Goal: Check status: Check status

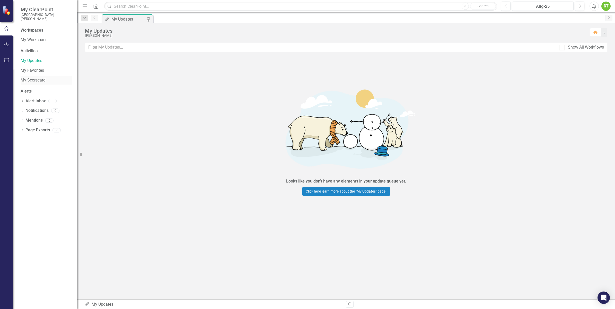
click at [32, 82] on link "My Scorecard" at bounding box center [46, 80] width 51 height 6
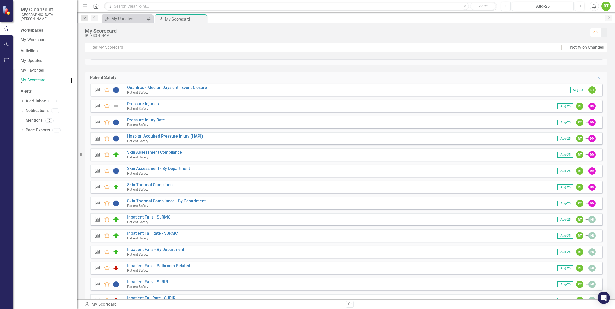
scroll to position [851, 0]
click at [174, 231] on link "Inpatient Fall Rate - SJRMC" at bounding box center [152, 233] width 51 height 5
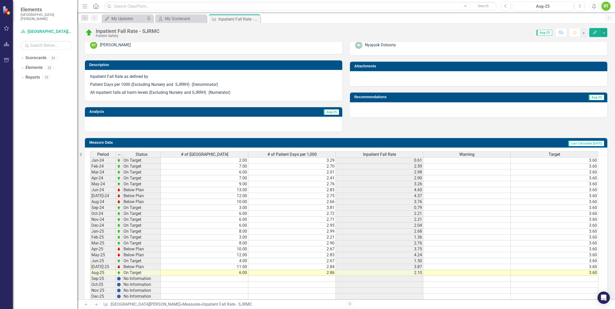
scroll to position [133, 0]
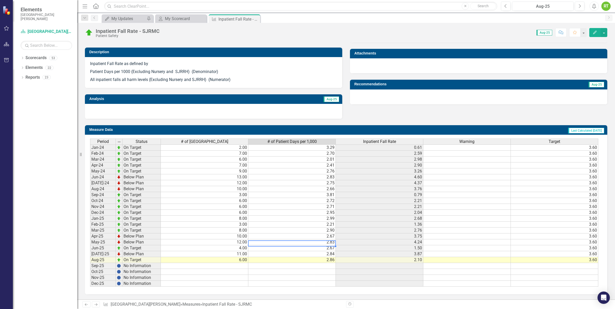
click at [324, 241] on td "2.83" at bounding box center [291, 243] width 87 height 6
click at [326, 180] on td "2.75" at bounding box center [291, 183] width 87 height 6
click at [197, 175] on td "13.00" at bounding box center [204, 177] width 87 height 6
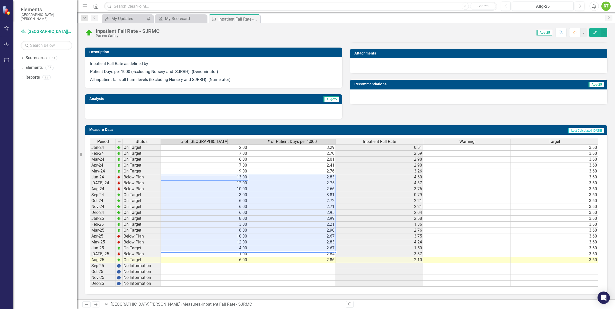
drag, startPoint x: 227, startPoint y: 176, endPoint x: 319, endPoint y: 247, distance: 116.4
click at [319, 247] on tbody "Jan-24 On Target 2.00 3.29 0.61 3.60 Feb-24 On Target 7.00 2.70 2.59 3.60 Mar-2…" at bounding box center [344, 216] width 508 height 142
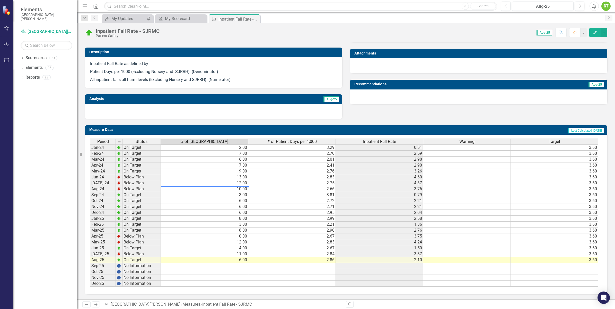
click at [210, 180] on td "12.00" at bounding box center [204, 183] width 87 height 6
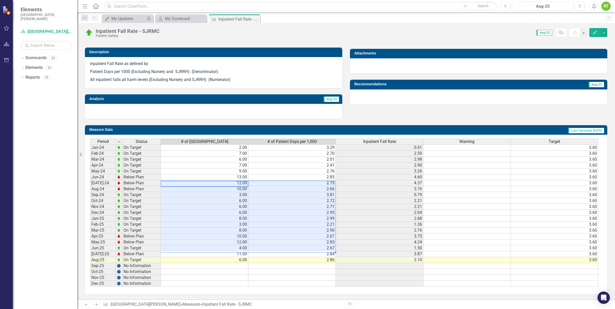
drag, startPoint x: 210, startPoint y: 179, endPoint x: 292, endPoint y: 249, distance: 107.5
click at [90, 249] on div "Period Status # of Inpatient Falls # of Patient Days per 1,000 Inpatient Fall R…" at bounding box center [90, 213] width 0 height 148
click at [167, 17] on div "My Scorecard" at bounding box center [182, 18] width 34 height 6
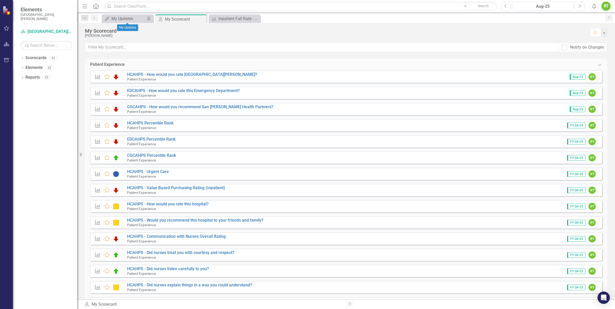
click at [136, 22] on div "My Updates My Updates Pin" at bounding box center [127, 18] width 51 height 8
click at [138, 15] on div "My Updates My Updates Pin" at bounding box center [127, 18] width 51 height 8
click at [141, 21] on div "My Updates" at bounding box center [128, 18] width 34 height 6
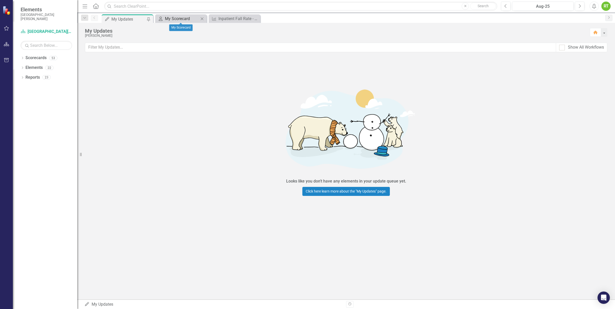
click at [179, 18] on div "My Scorecard" at bounding box center [182, 18] width 34 height 6
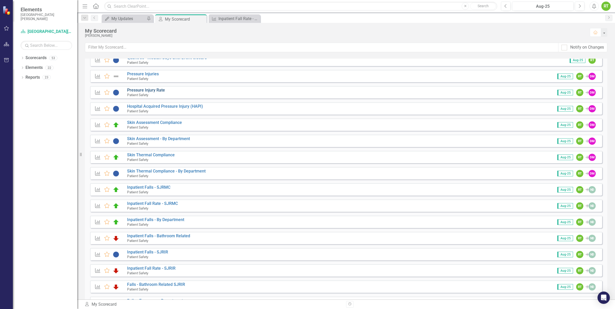
scroll to position [878, 0]
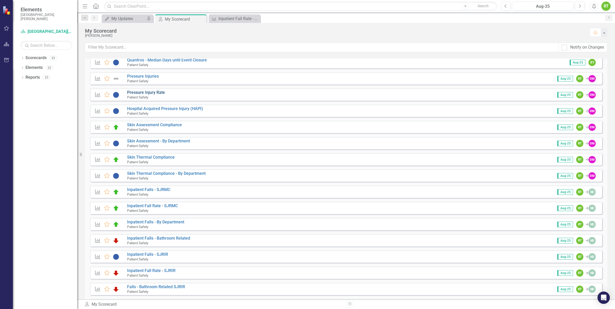
click at [157, 91] on link "Pressure Injury Rate" at bounding box center [146, 92] width 38 height 5
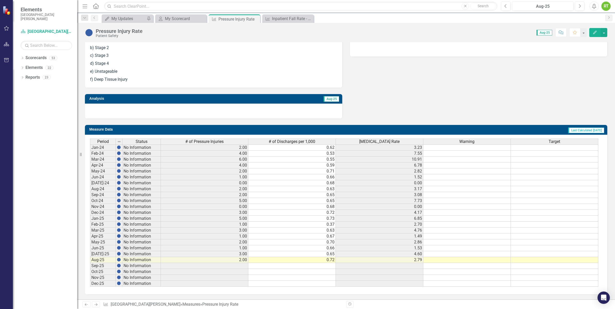
scroll to position [181, 0]
click at [174, 19] on div "My Scorecard" at bounding box center [182, 18] width 34 height 6
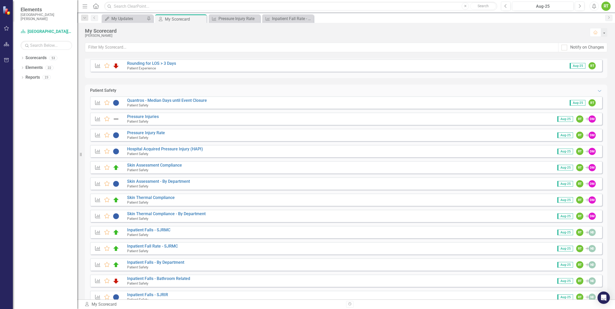
scroll to position [838, 0]
click at [160, 147] on link "Hospital Acquired Pressure Injury (HAPI)" at bounding box center [165, 148] width 76 height 5
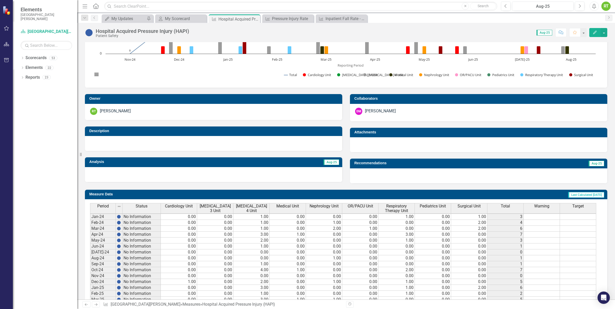
scroll to position [123, 0]
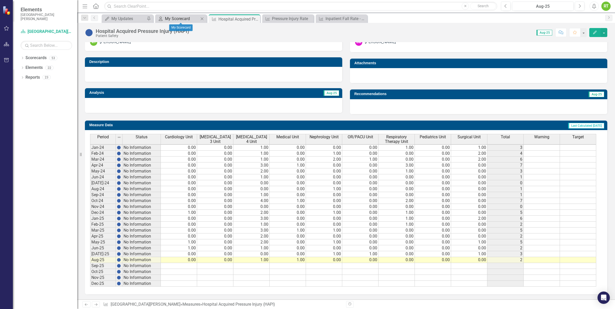
click at [181, 19] on div "My Scorecard" at bounding box center [182, 18] width 34 height 6
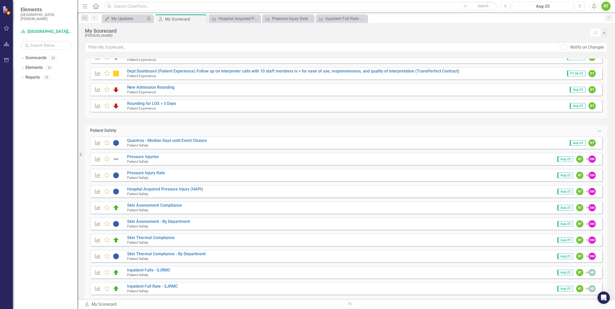
scroll to position [798, 0]
click at [151, 155] on link "Pressure Injuries" at bounding box center [143, 156] width 32 height 5
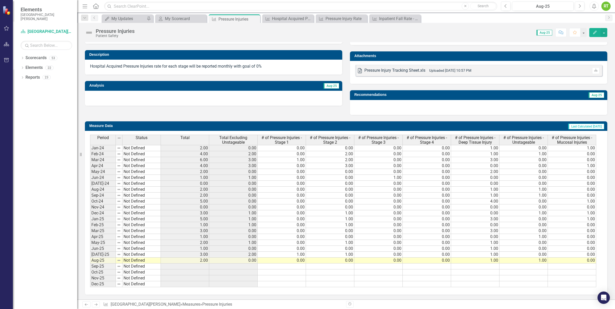
click at [375, 180] on td "1.00" at bounding box center [378, 178] width 48 height 6
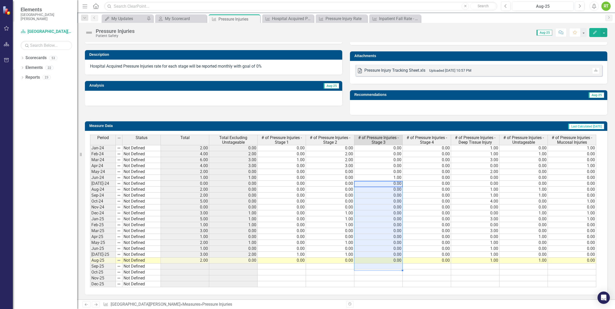
drag, startPoint x: 375, startPoint y: 185, endPoint x: 385, endPoint y: 275, distance: 89.9
click at [385, 275] on tbody "Jan-24 Not Defined 2.00 0.00 0.00 0.00 0.00 0.00 1.00 0.00 1.00 Feb-24 Not Defi…" at bounding box center [343, 216] width 506 height 142
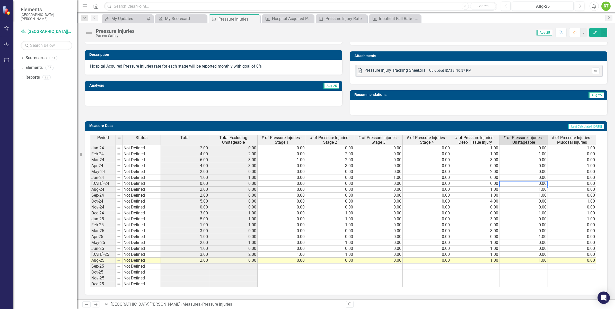
click at [532, 185] on td "0.00" at bounding box center [523, 184] width 48 height 6
click at [536, 189] on td "1.00" at bounding box center [523, 190] width 48 height 6
click at [537, 196] on td "1.00" at bounding box center [523, 196] width 48 height 6
click at [537, 214] on td "1.00" at bounding box center [523, 213] width 48 height 6
click at [534, 236] on td "1.00" at bounding box center [523, 237] width 48 height 6
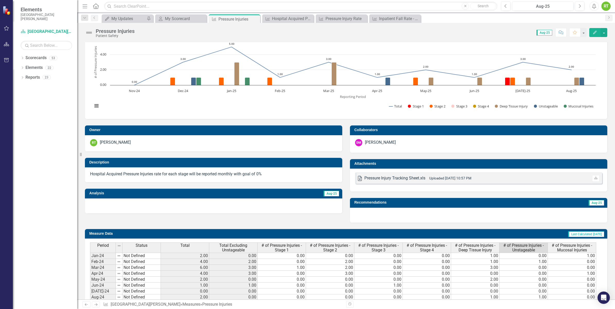
scroll to position [22, 0]
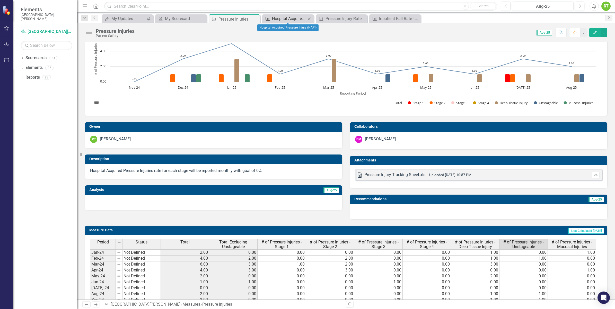
click at [296, 17] on div "Hospital Acquired Pressure Injury (HAPI)" at bounding box center [289, 18] width 34 height 6
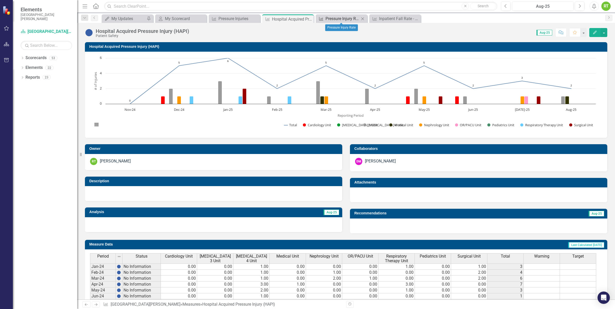
click at [343, 19] on div "Pressure Injury Rate" at bounding box center [343, 18] width 34 height 6
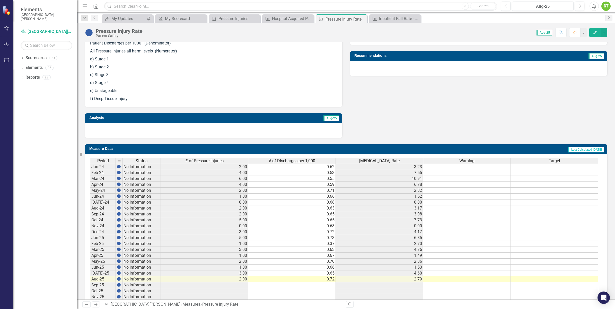
scroll to position [181, 0]
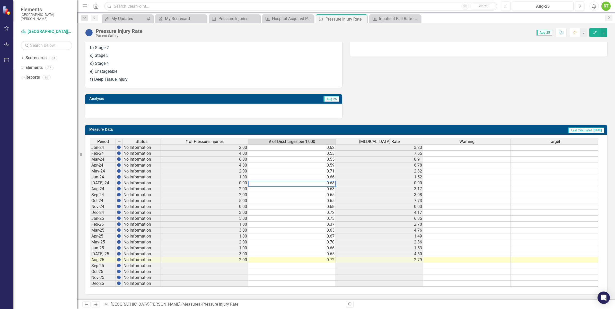
click at [90, 177] on div "Period Status # of Pressure Injuries # of Discharges per 1,000 [MEDICAL_DATA] R…" at bounding box center [90, 213] width 0 height 148
click at [293, 181] on div at bounding box center [291, 181] width 87 height 1
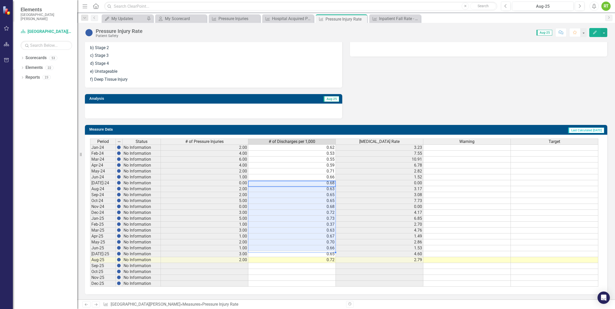
drag, startPoint x: 293, startPoint y: 177, endPoint x: 295, endPoint y: 244, distance: 66.9
click at [90, 244] on div "Period Status # of Pressure Injuries # of Discharges per 1,000 [MEDICAL_DATA] R…" at bounding box center [90, 213] width 0 height 148
